Goal: Book appointment/travel/reservation

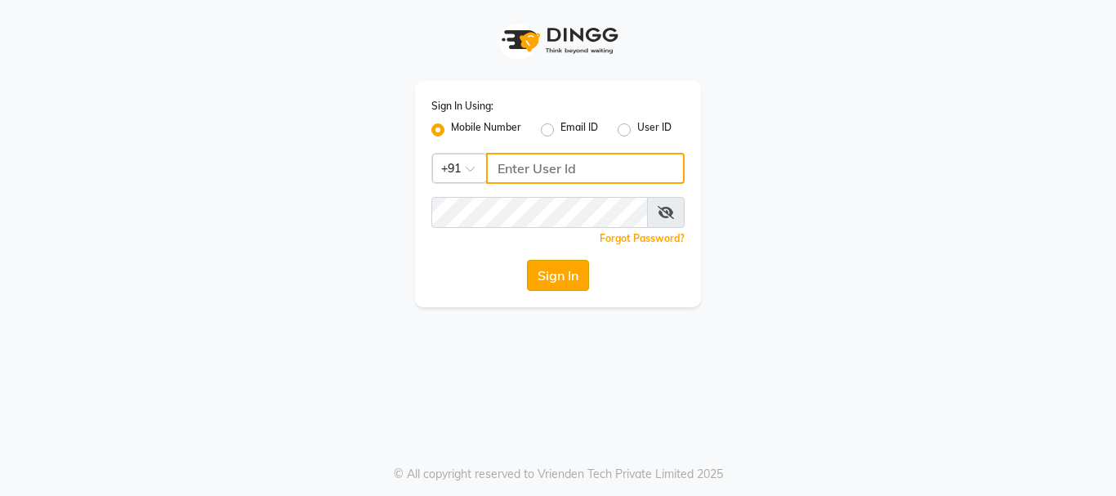
type input "8983048939"
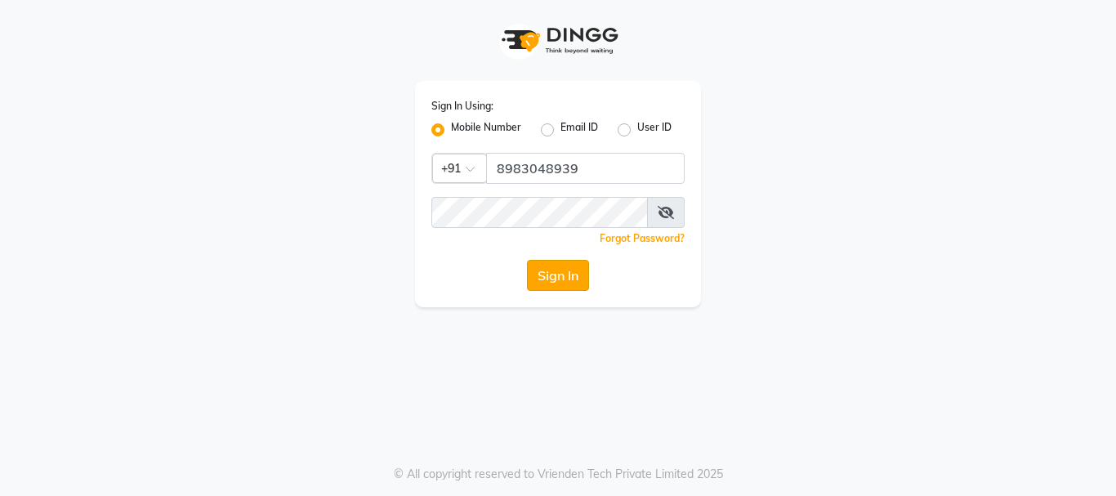
click at [556, 266] on button "Sign In" at bounding box center [558, 275] width 62 height 31
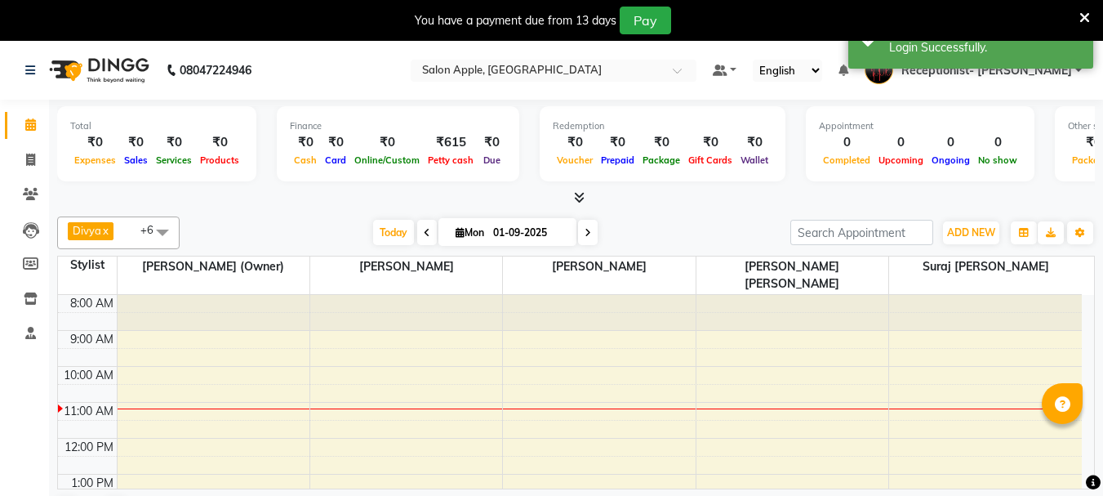
click at [1080, 13] on icon at bounding box center [1085, 18] width 11 height 15
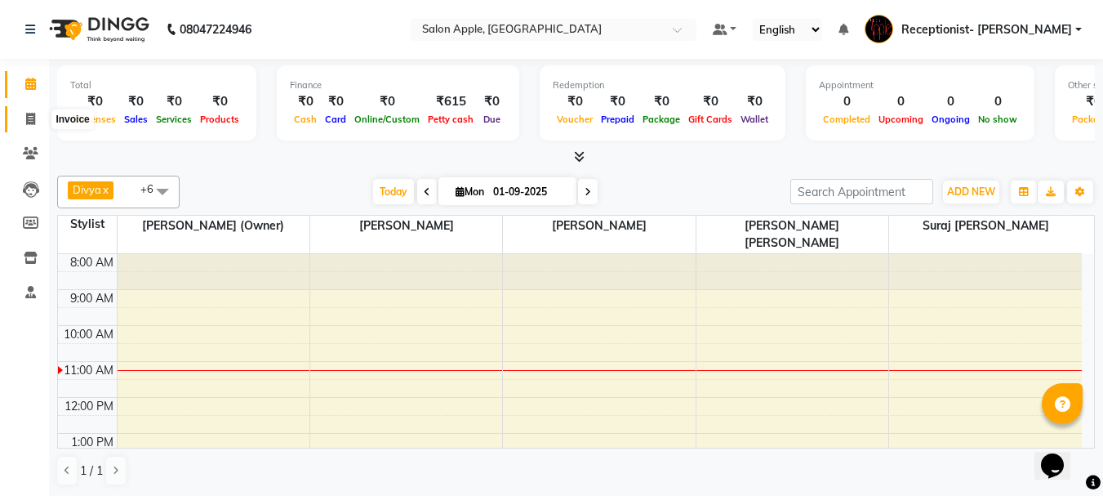
click at [33, 122] on icon at bounding box center [30, 119] width 9 height 12
select select "645"
select select "service"
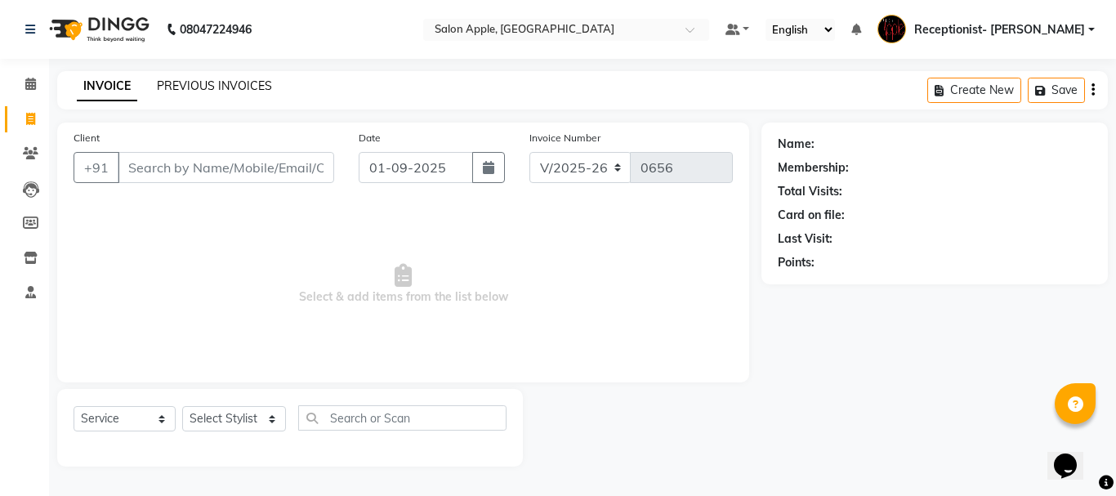
click at [186, 80] on link "PREVIOUS INVOICES" at bounding box center [214, 85] width 115 height 15
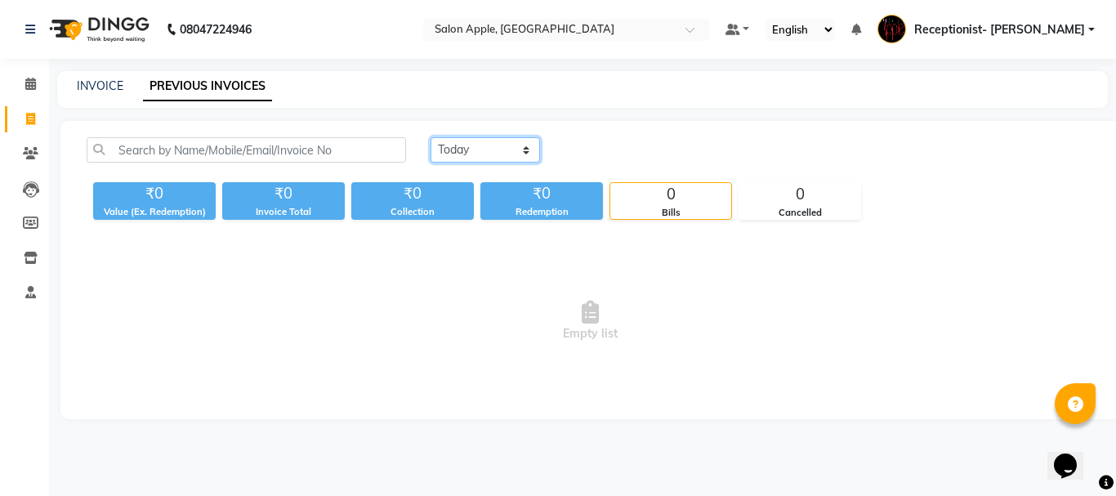
click at [483, 158] on select "[DATE] [DATE] Custom Range" at bounding box center [484, 149] width 109 height 25
select select "[DATE]"
click at [430, 137] on select "[DATE] [DATE] Custom Range" at bounding box center [484, 149] width 109 height 25
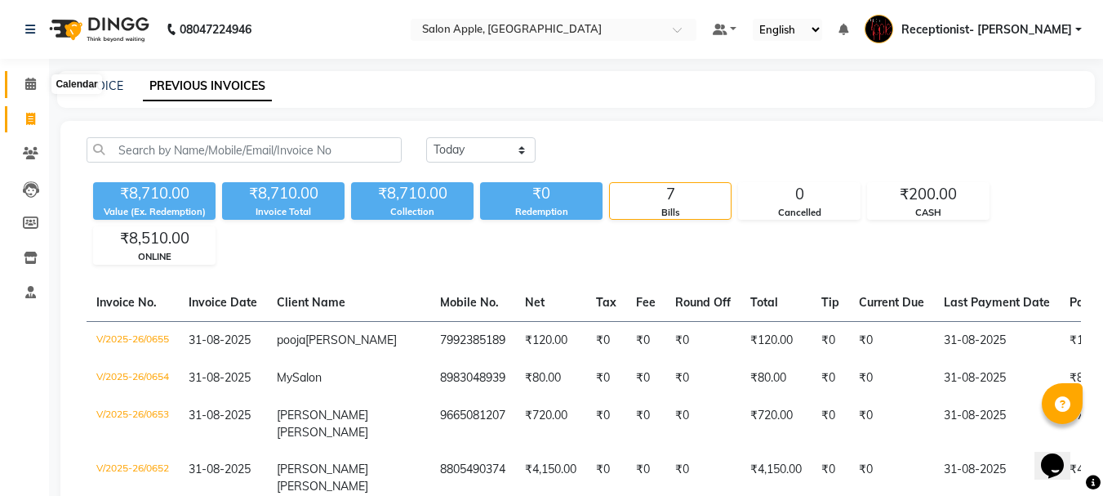
click at [24, 90] on span at bounding box center [30, 84] width 29 height 19
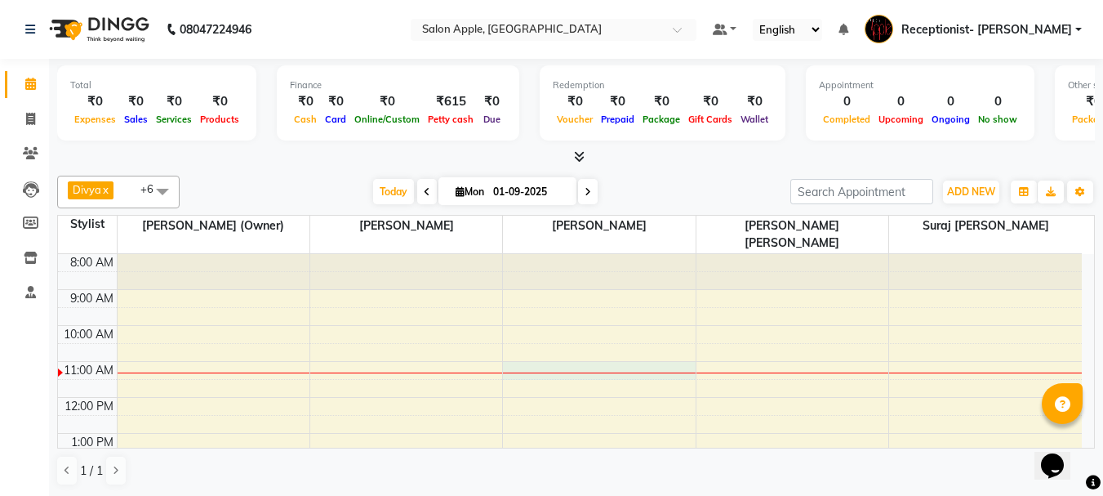
click at [511, 353] on div "8:00 AM 9:00 AM 10:00 AM 11:00 AM 12:00 PM 1:00 PM 2:00 PM 3:00 PM 4:00 PM 5:00…" at bounding box center [570, 487] width 1024 height 466
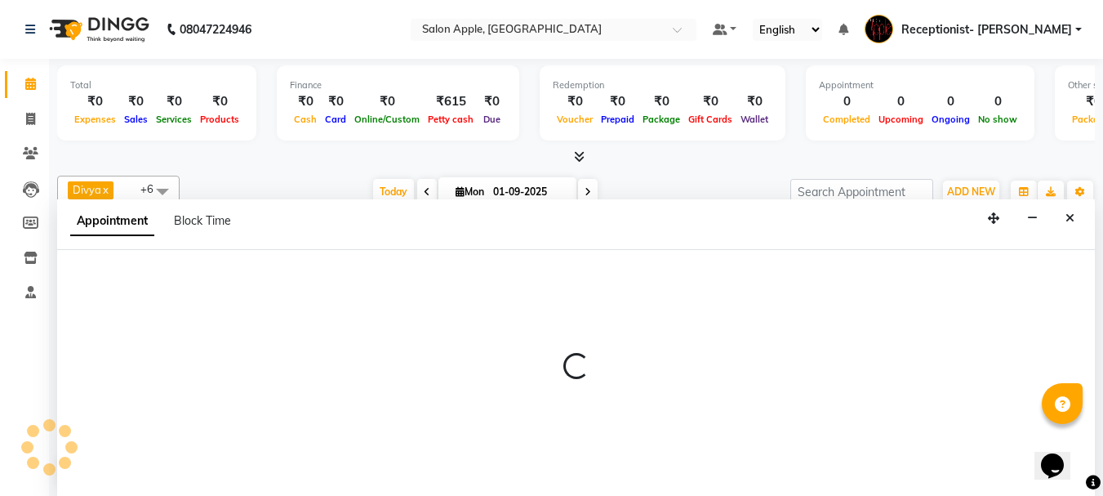
scroll to position [1, 0]
select select "50336"
select select "tentative"
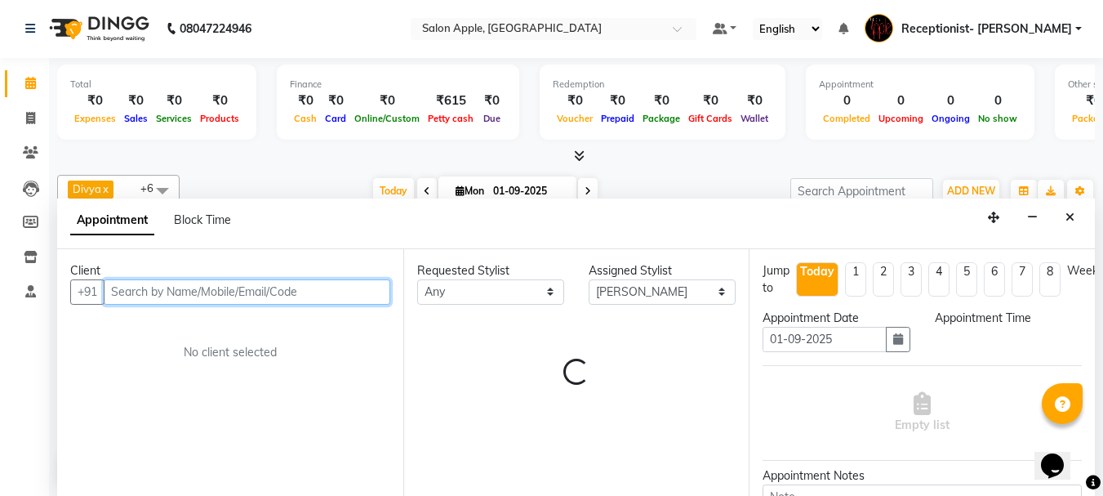
select select "660"
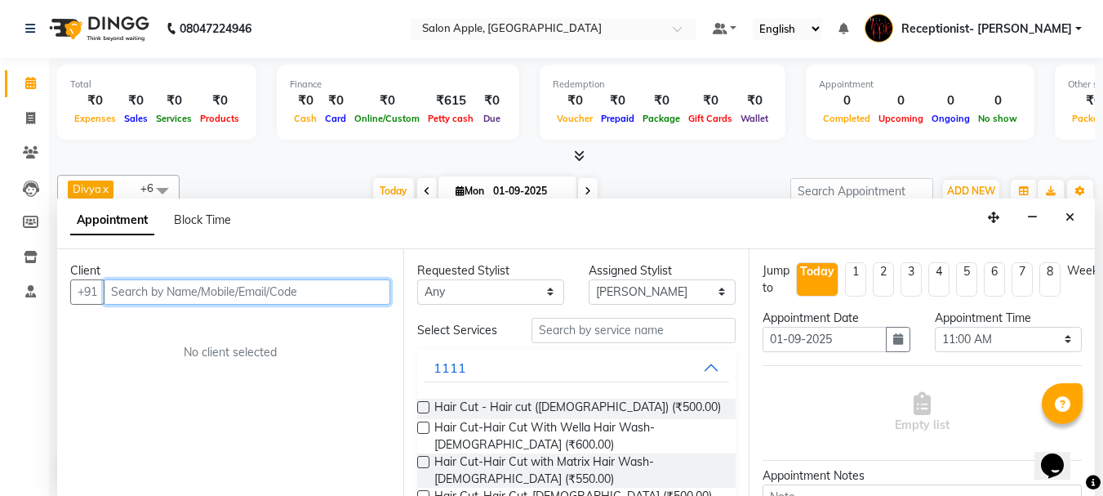
click at [231, 287] on input "text" at bounding box center [247, 291] width 287 height 25
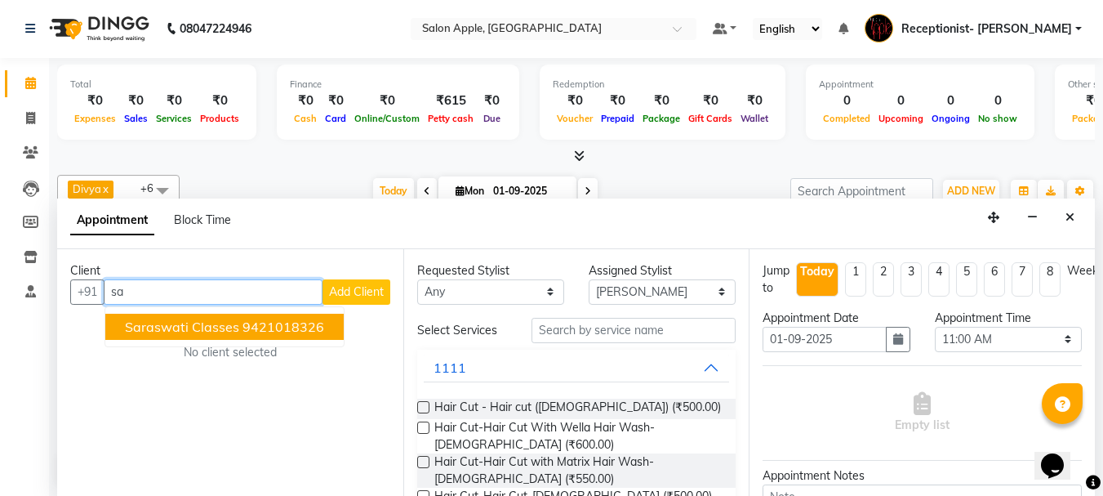
type input "s"
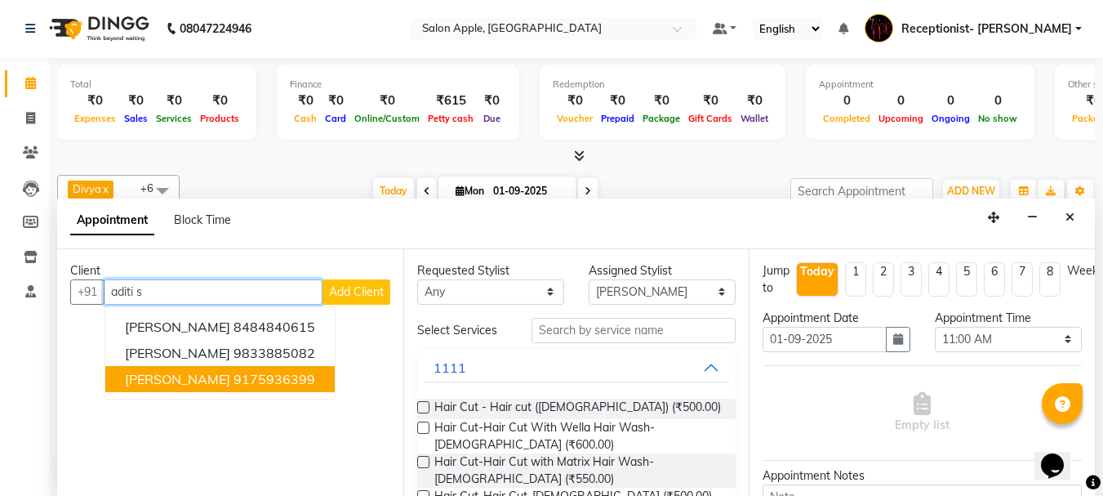
click at [292, 372] on ngb-highlight "9175936399" at bounding box center [275, 379] width 82 height 16
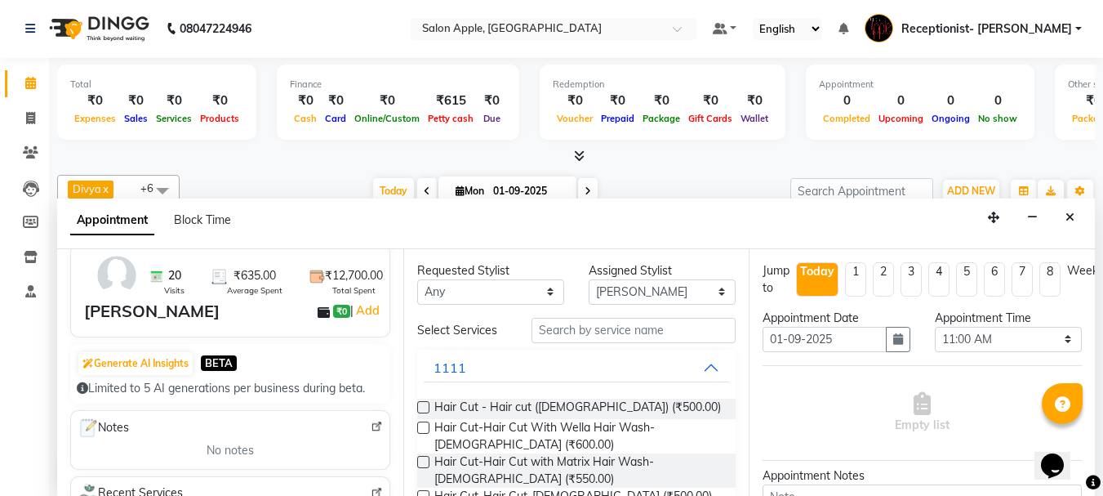
scroll to position [163, 0]
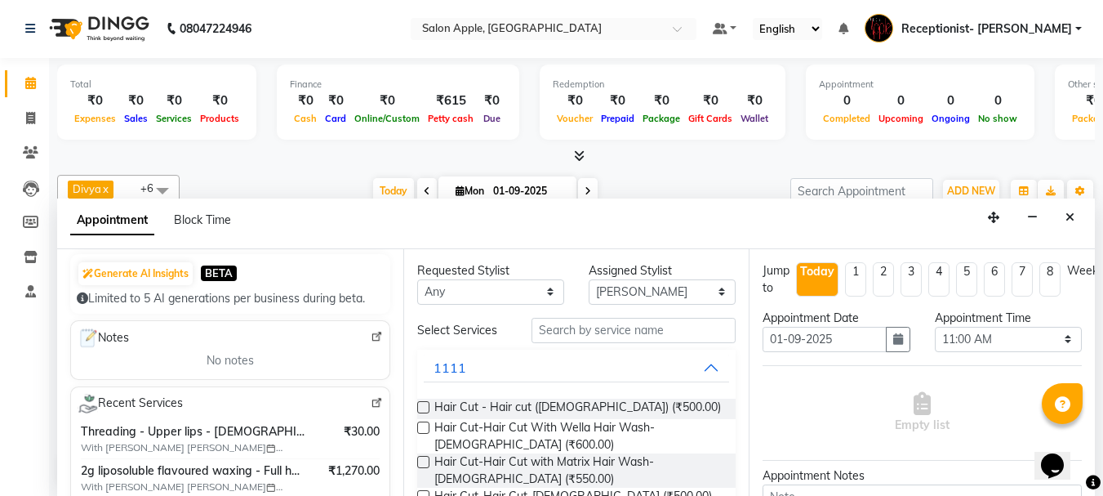
type input "9175936399"
click at [560, 337] on input "text" at bounding box center [634, 330] width 204 height 25
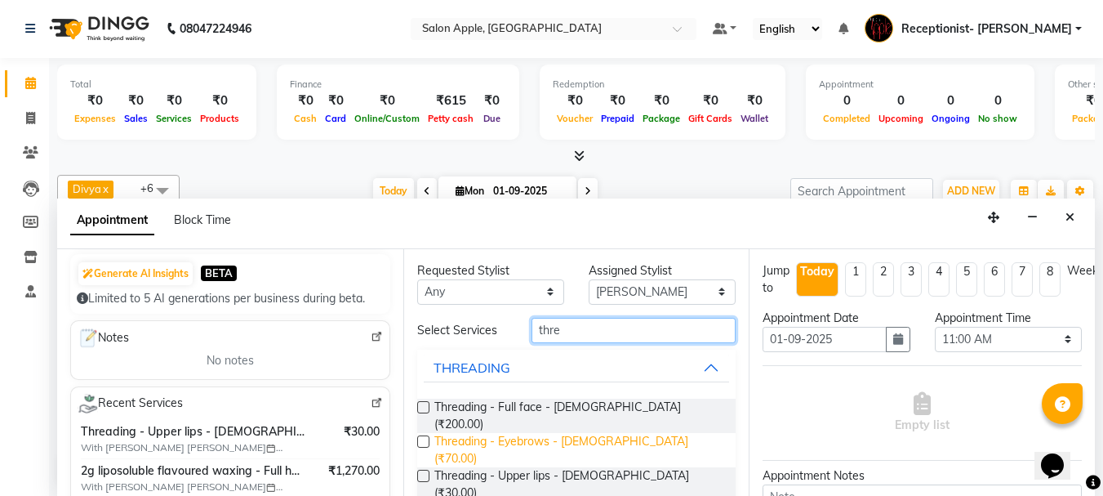
type input "thre"
click at [570, 433] on span "Threading - Eyebrows - [DEMOGRAPHIC_DATA] (₹70.00)" at bounding box center [578, 450] width 289 height 34
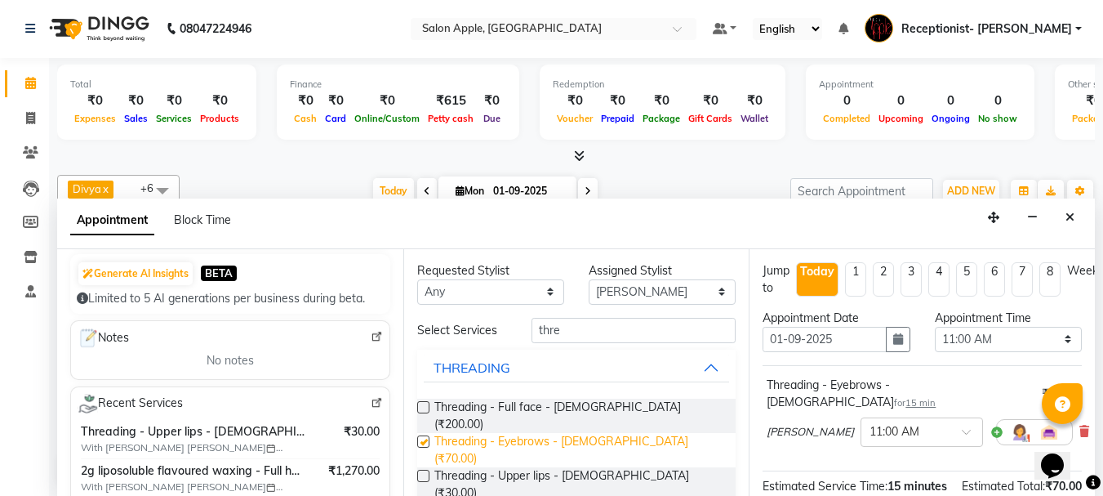
checkbox input "false"
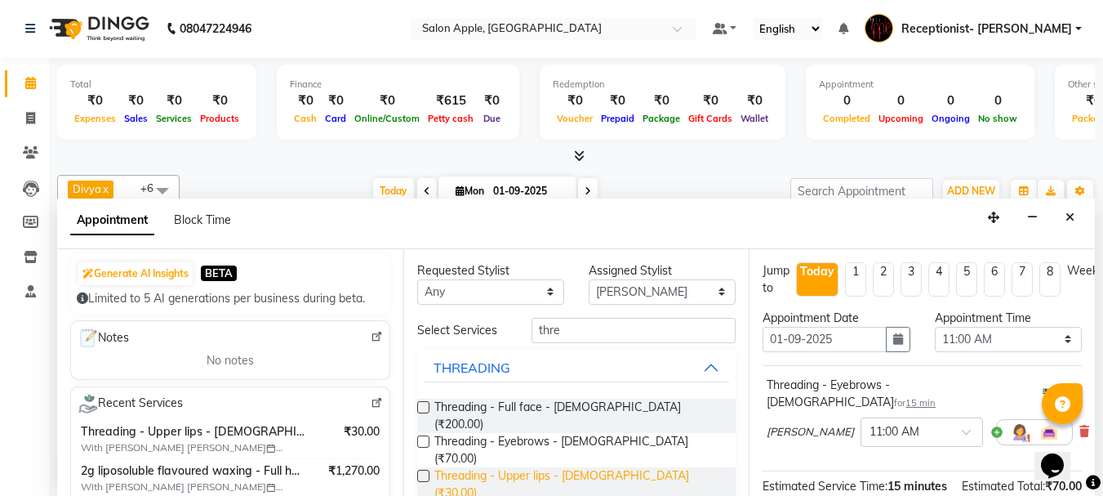
click at [579, 467] on span "Threading - Upper lips - [DEMOGRAPHIC_DATA] (₹30.00)" at bounding box center [578, 484] width 289 height 34
checkbox input "false"
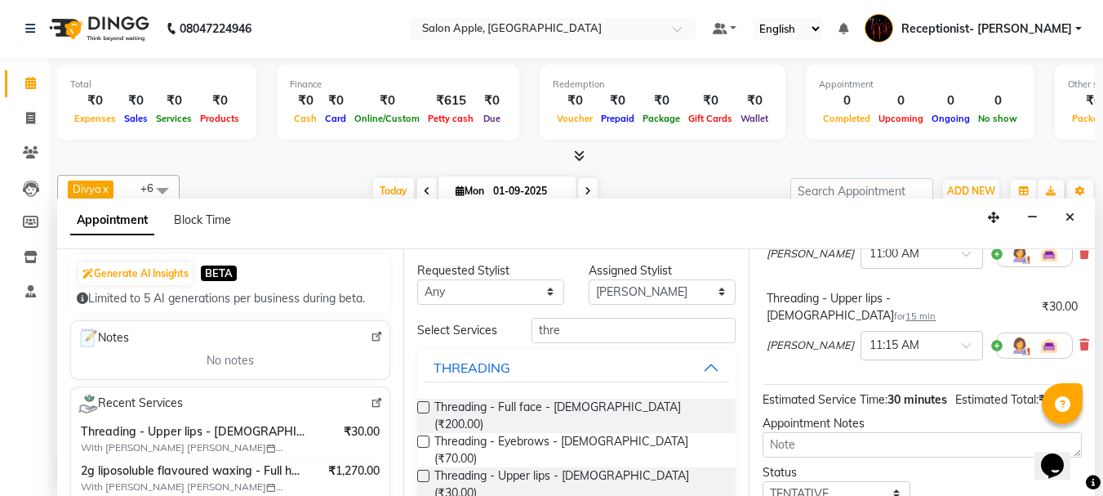
scroll to position [292, 0]
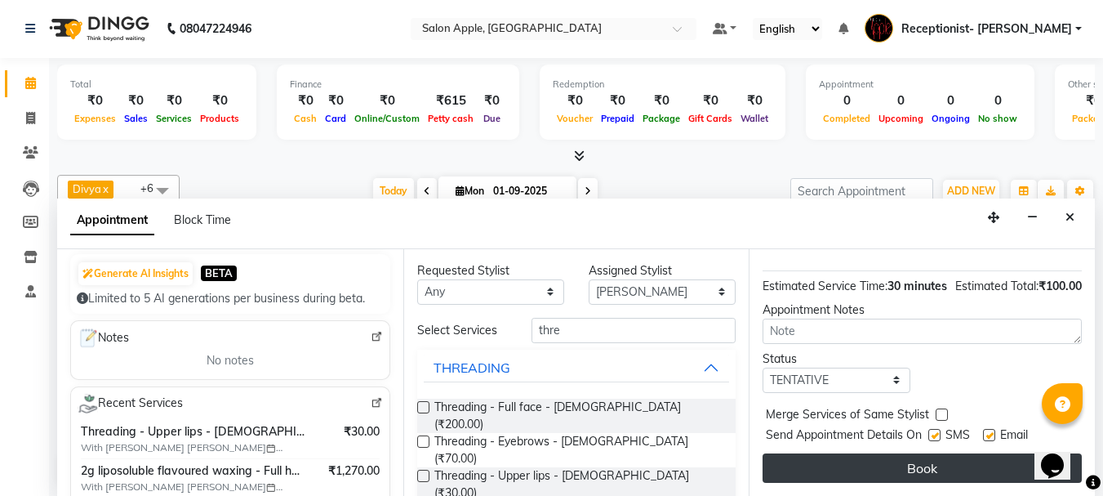
click at [874, 460] on button "Book" at bounding box center [922, 467] width 319 height 29
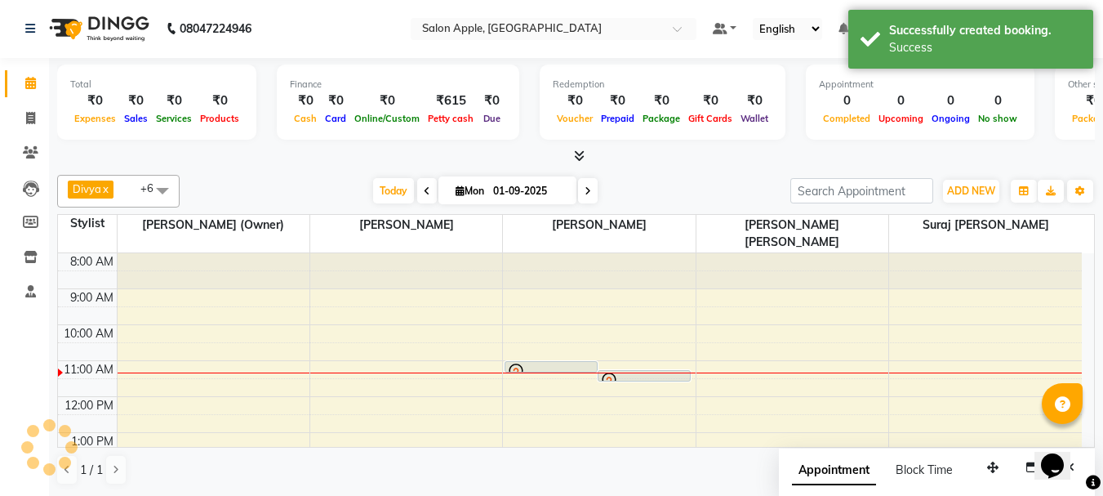
scroll to position [0, 0]
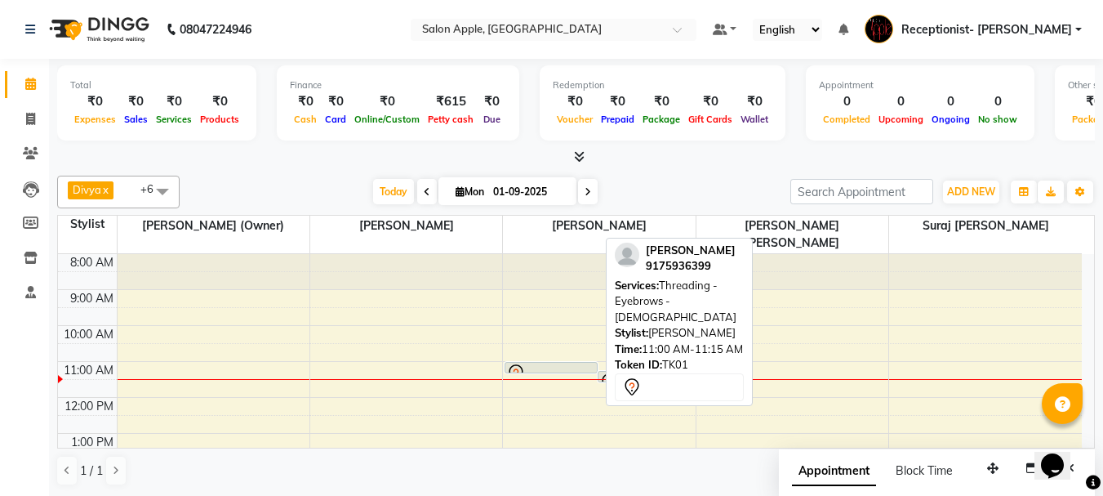
click at [572, 369] on div at bounding box center [550, 372] width 91 height 7
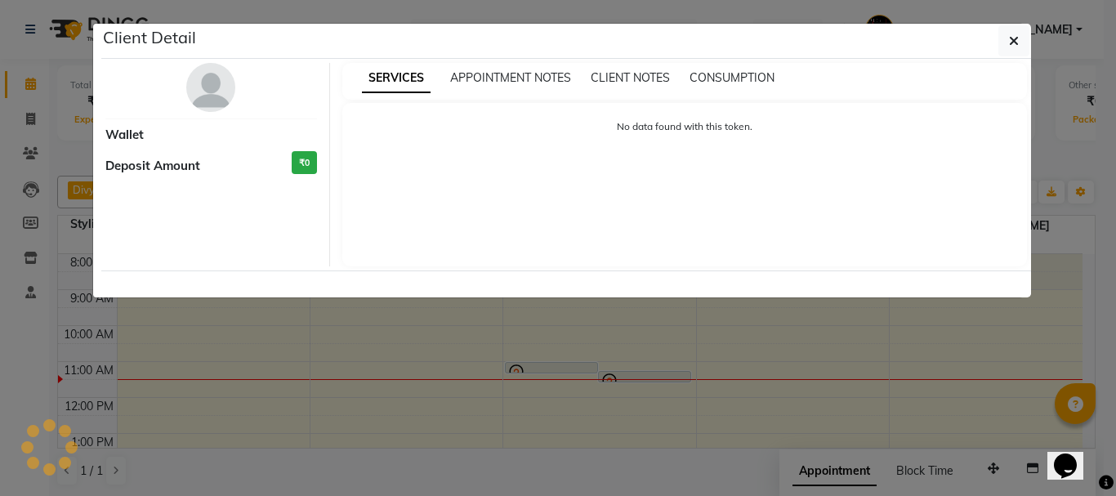
select select "7"
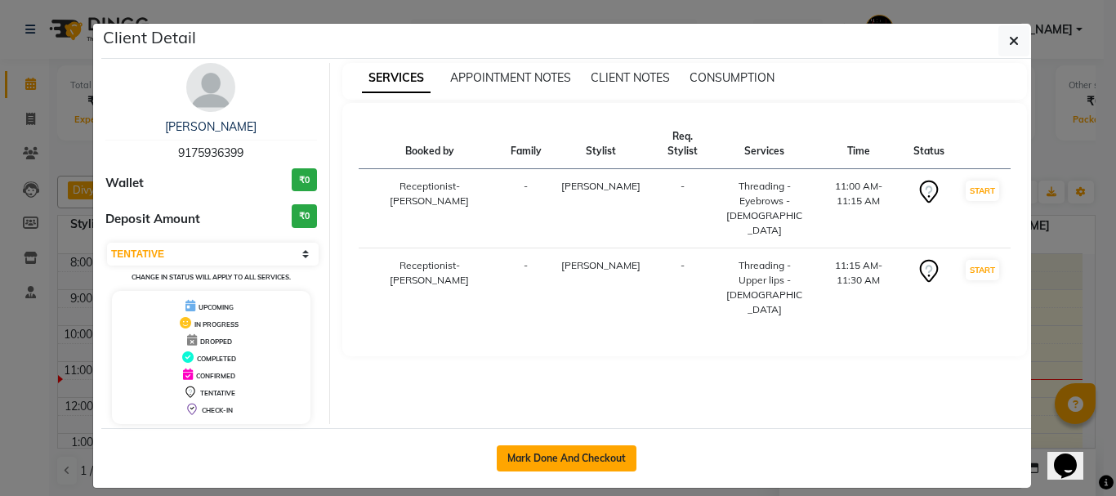
click at [564, 464] on button "Mark Done And Checkout" at bounding box center [567, 458] width 140 height 26
select select "645"
select select "service"
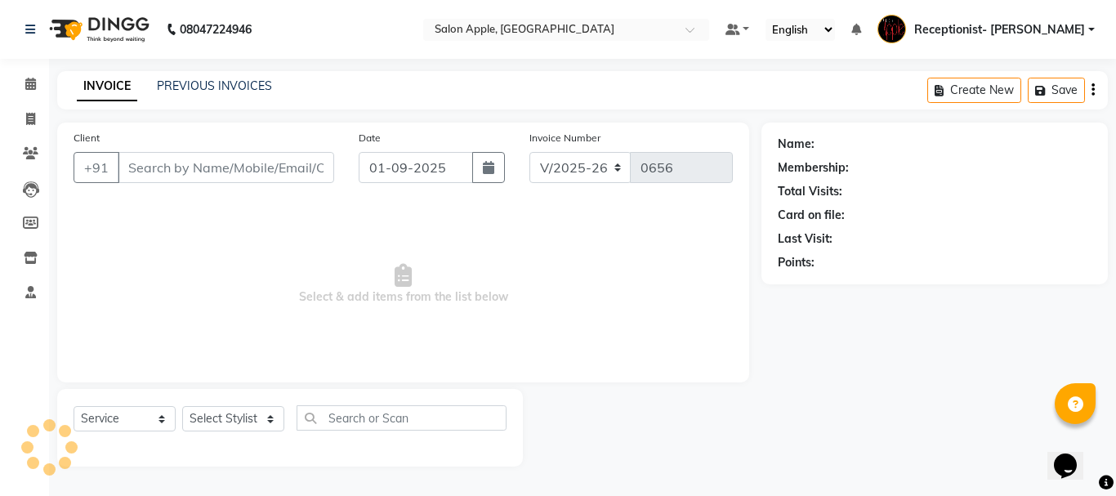
type input "9175936399"
select select "50336"
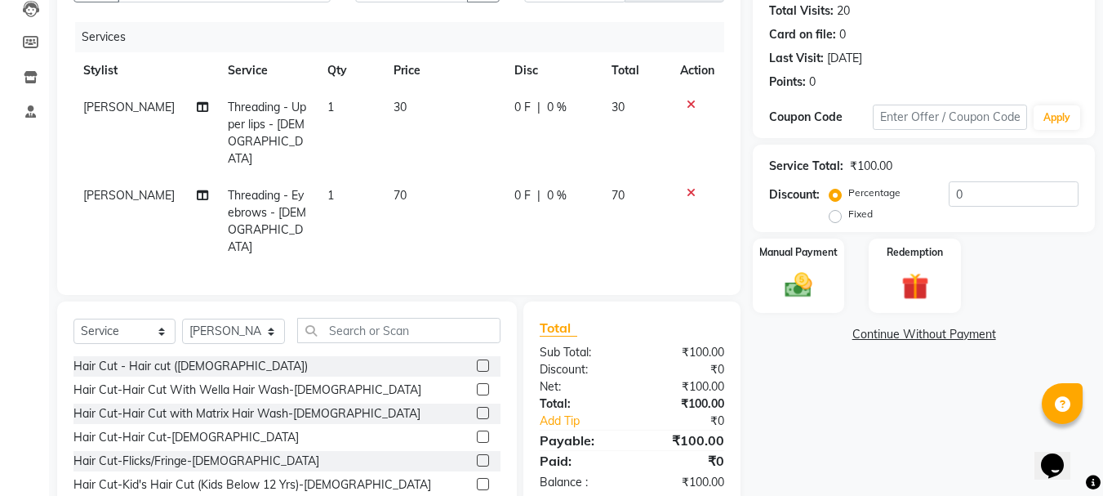
scroll to position [229, 0]
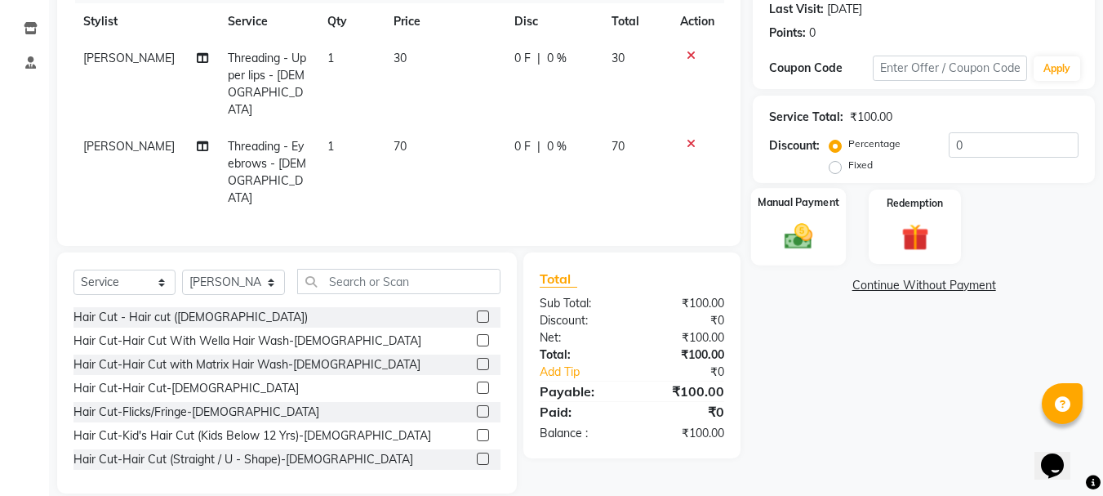
click at [807, 243] on img at bounding box center [799, 236] width 46 height 33
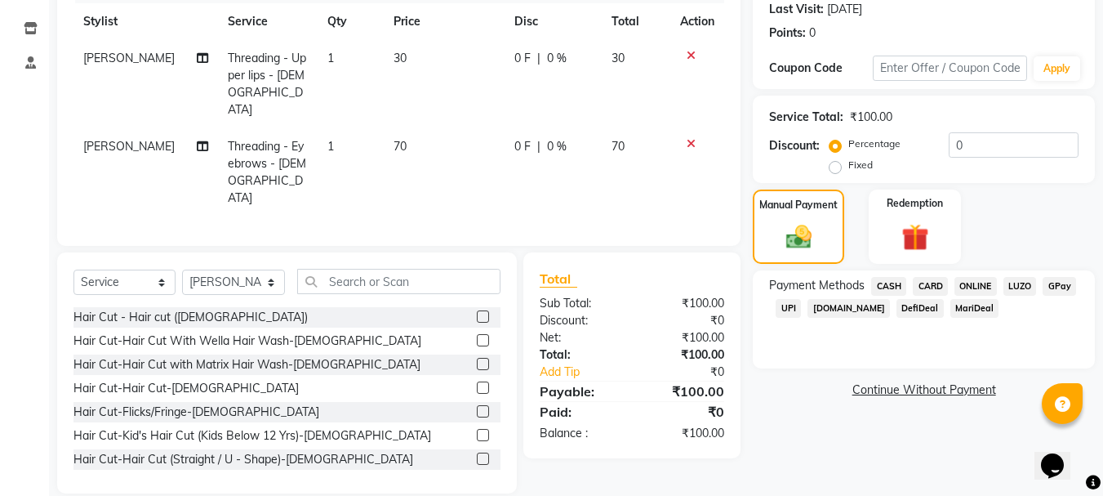
click at [891, 286] on span "CASH" at bounding box center [888, 286] width 35 height 19
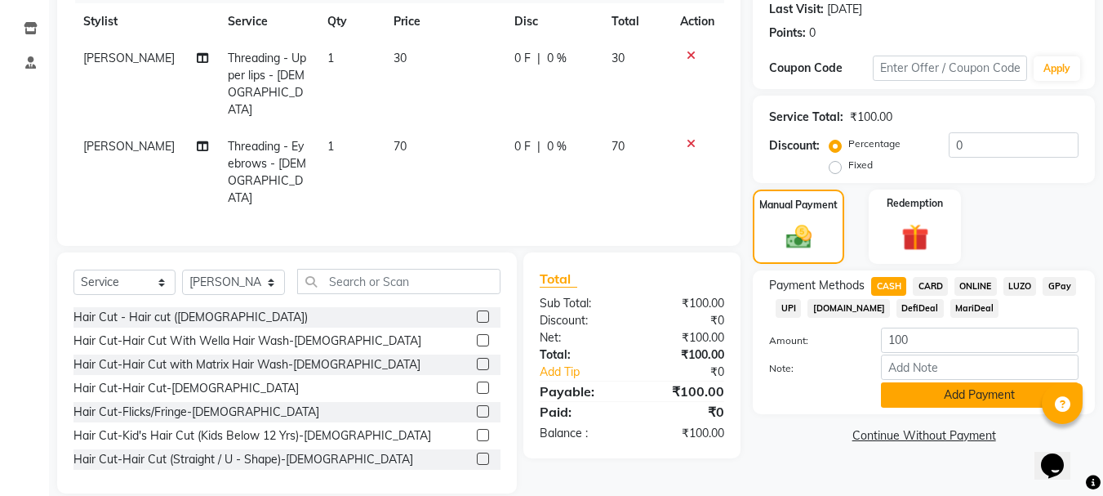
click at [924, 399] on button "Add Payment" at bounding box center [980, 394] width 198 height 25
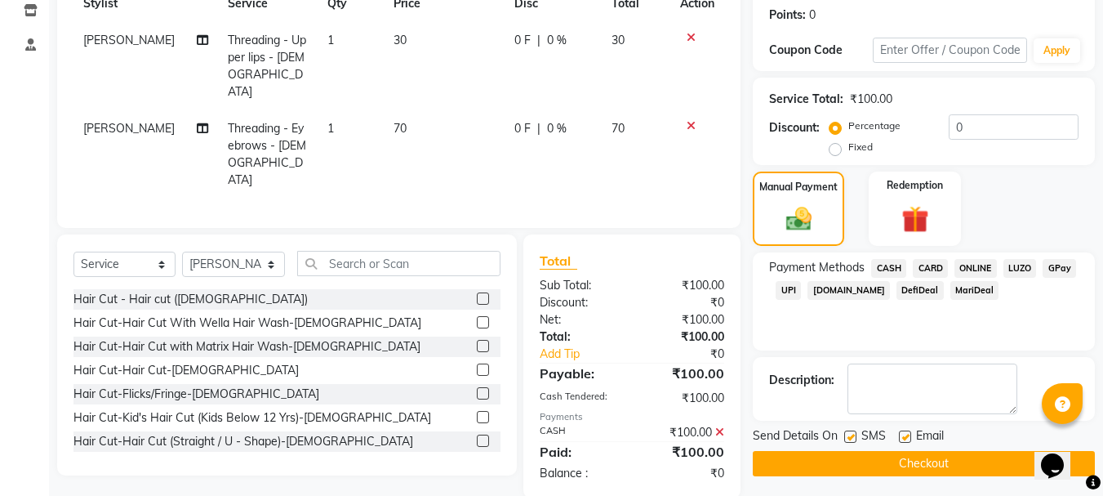
scroll to position [252, 0]
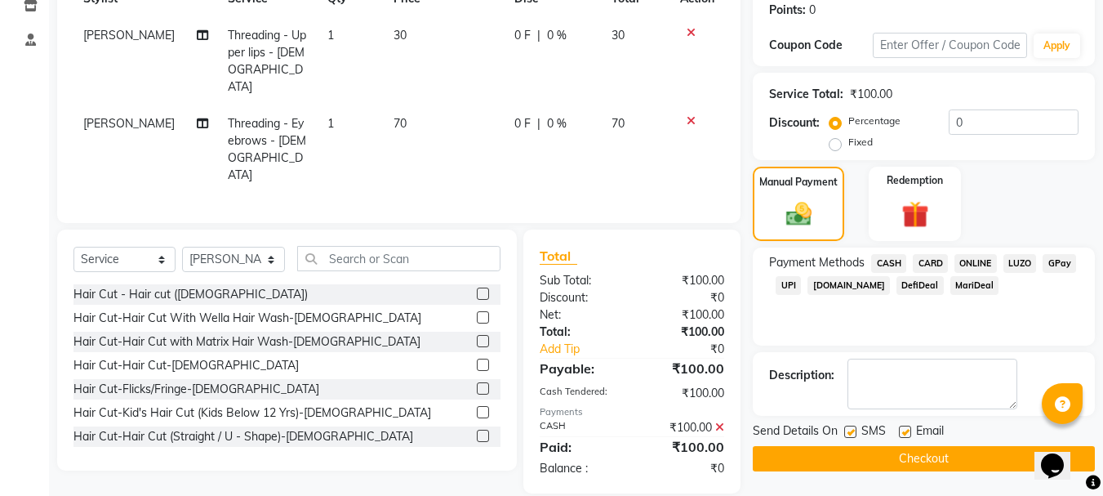
click at [898, 457] on button "Checkout" at bounding box center [924, 458] width 342 height 25
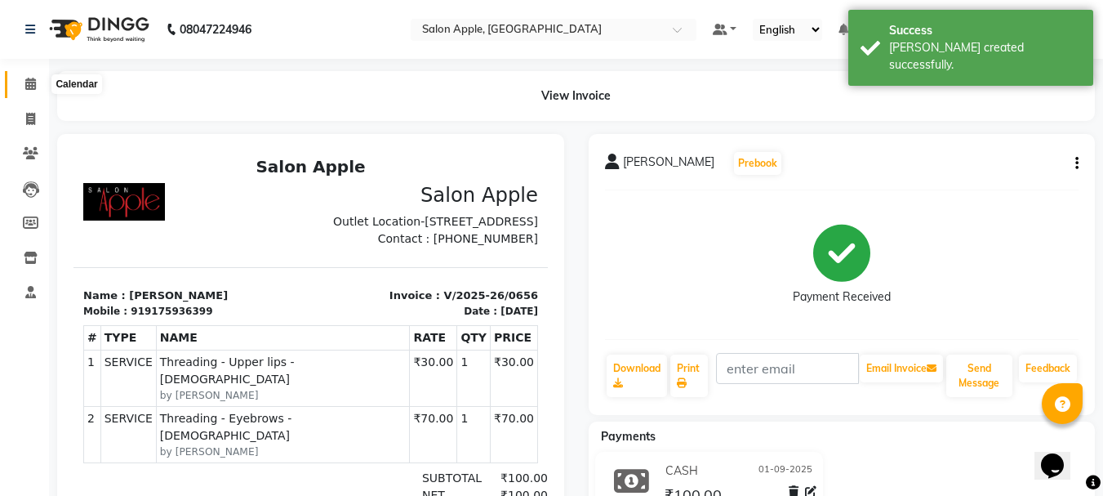
click at [33, 82] on icon at bounding box center [30, 84] width 11 height 12
